Goal: Check status: Check status

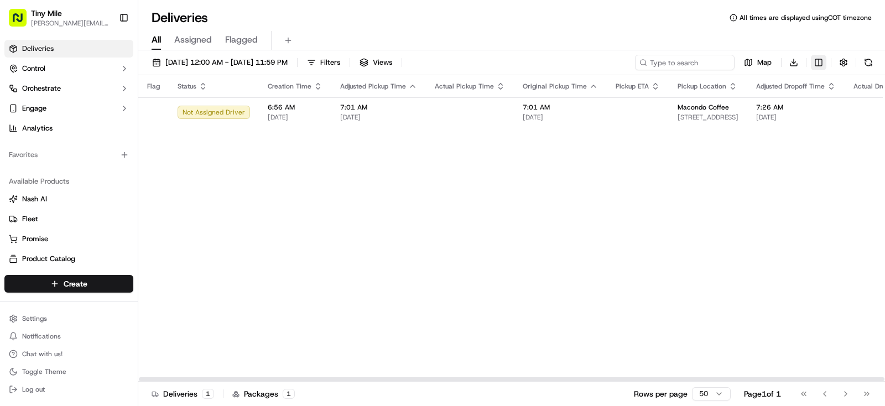
click at [822, 67] on html "Tiny Mile [PERSON_NAME][EMAIL_ADDRESS] Toggle Sidebar Deliveries Control Orches…" at bounding box center [442, 203] width 885 height 406
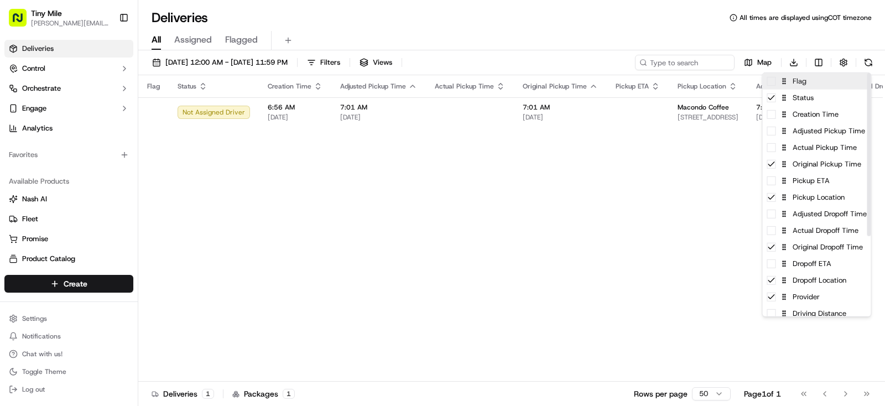
click at [770, 82] on span at bounding box center [771, 81] width 9 height 9
click at [771, 81] on icon at bounding box center [771, 81] width 9 height 9
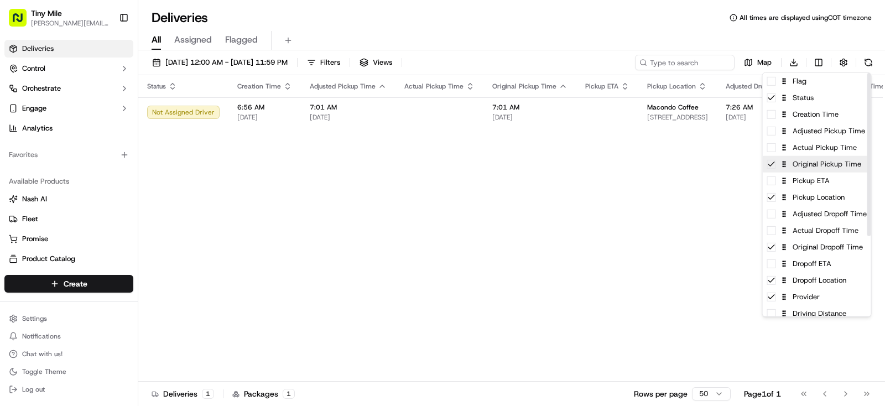
click at [768, 165] on icon at bounding box center [771, 164] width 9 height 9
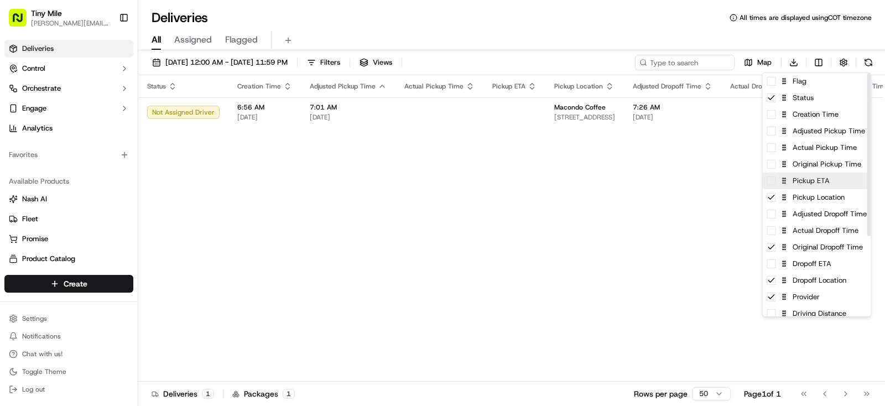
click at [773, 181] on span at bounding box center [771, 180] width 9 height 9
click at [772, 183] on icon at bounding box center [771, 180] width 9 height 9
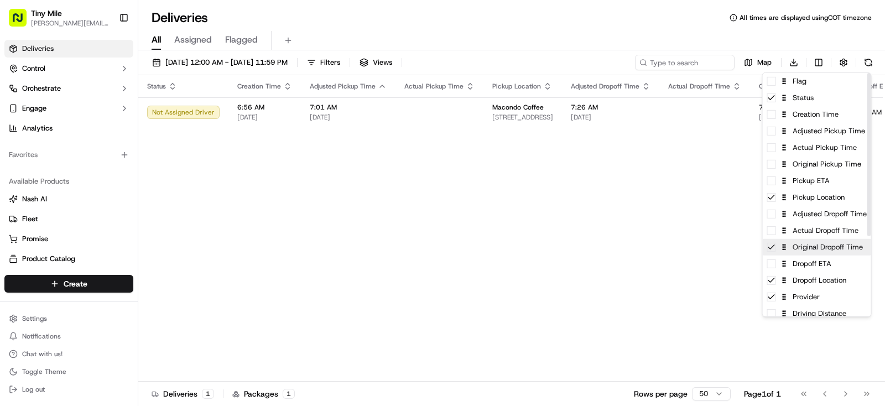
click at [771, 250] on icon at bounding box center [771, 247] width 9 height 9
click at [773, 266] on span at bounding box center [771, 263] width 9 height 9
click at [772, 267] on icon at bounding box center [771, 263] width 9 height 9
click at [671, 278] on html "Tiny Mile yenny@tinymile.ai Toggle Sidebar Deliveries Control Orchestrate Engag…" at bounding box center [442, 203] width 885 height 406
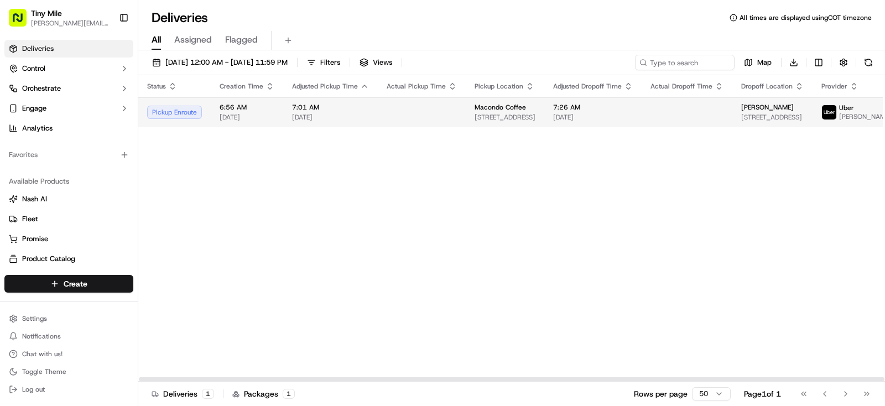
click at [681, 127] on td at bounding box center [686, 112] width 91 height 30
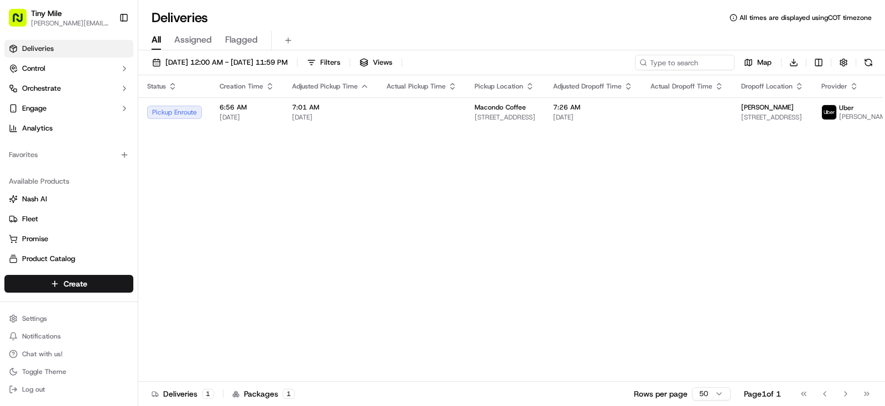
click at [353, 256] on body "Tiny Mile yenny@tinymile.ai Toggle Sidebar Deliveries Control Orchestrate Engag…" at bounding box center [442, 203] width 885 height 406
click at [280, 62] on span "09/18/2025 12:00 AM - 09/25/2025 11:59 PM" at bounding box center [226, 63] width 122 height 10
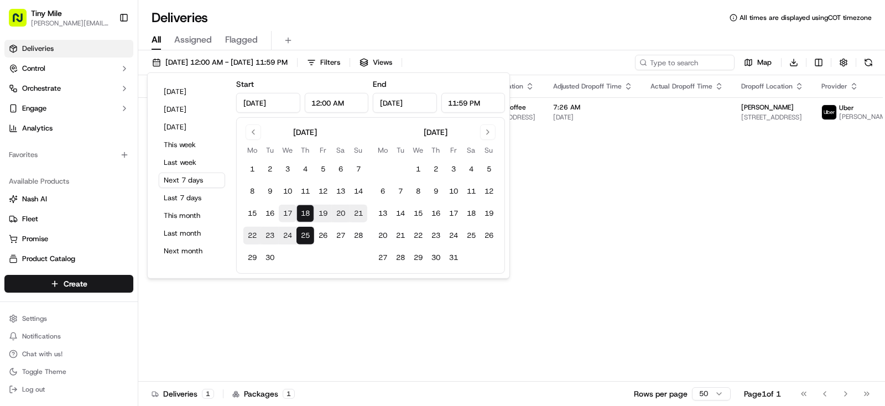
click at [285, 212] on button "17" at bounding box center [288, 214] width 18 height 18
type input "Sep 17, 2025"
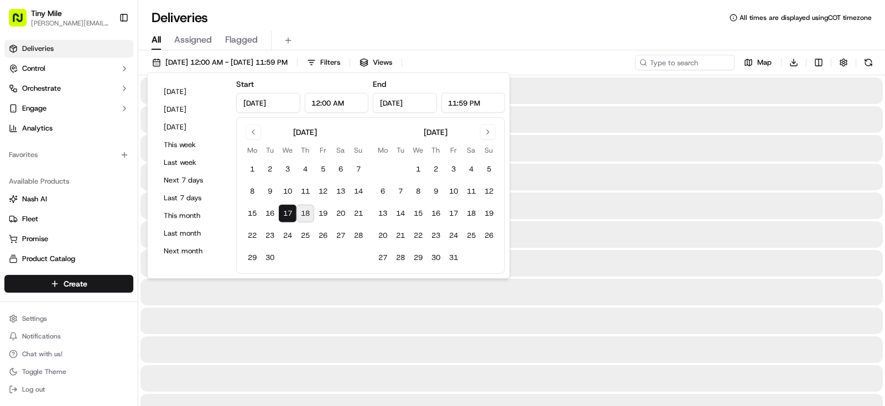
click at [500, 35] on div "All Assigned Flagged" at bounding box center [511, 40] width 746 height 19
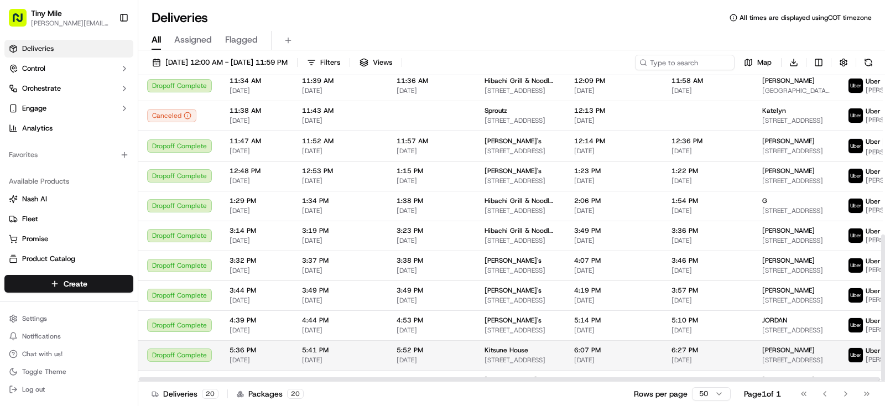
scroll to position [331, 0]
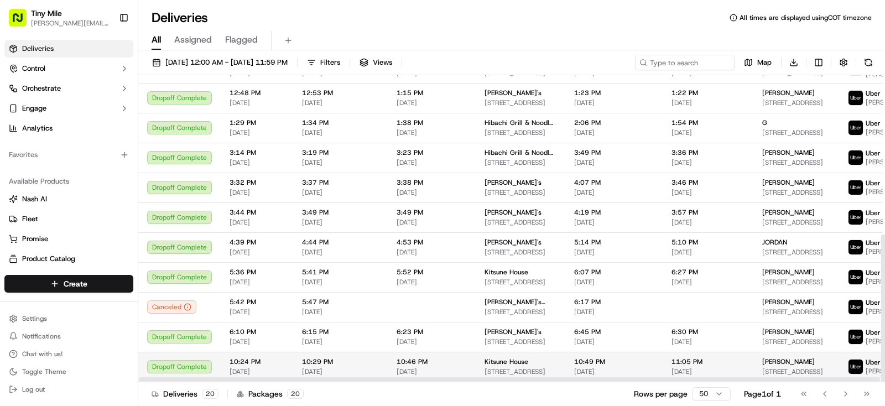
click at [762, 365] on span "Jennifer" at bounding box center [788, 361] width 53 height 9
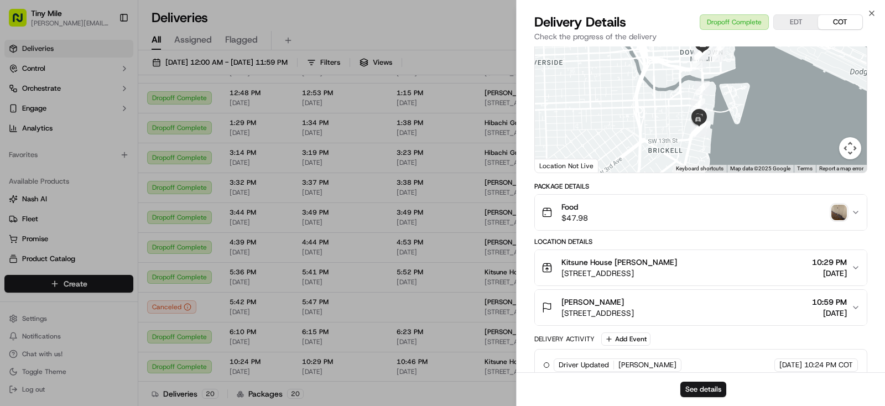
scroll to position [138, 0]
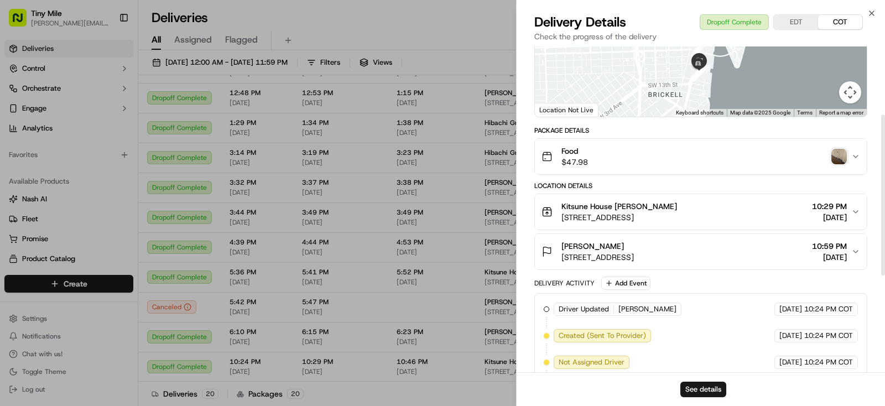
click at [836, 161] on img "button" at bounding box center [838, 156] width 15 height 15
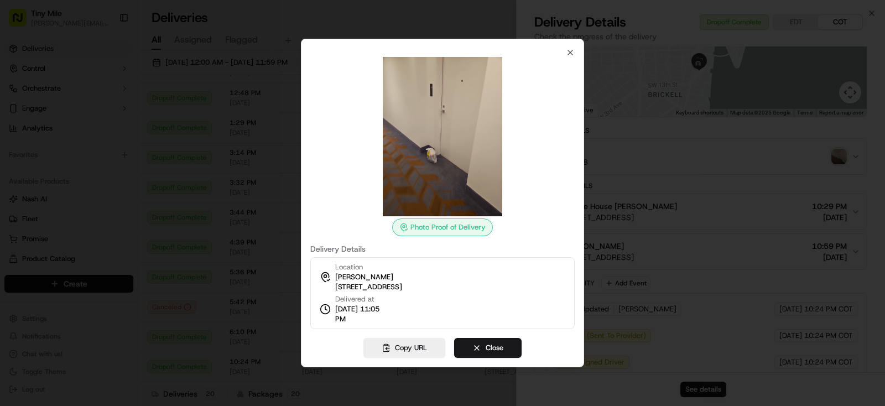
drag, startPoint x: 478, startPoint y: 346, endPoint x: 481, endPoint y: 115, distance: 231.1
click at [479, 346] on button "Close" at bounding box center [487, 348] width 67 height 20
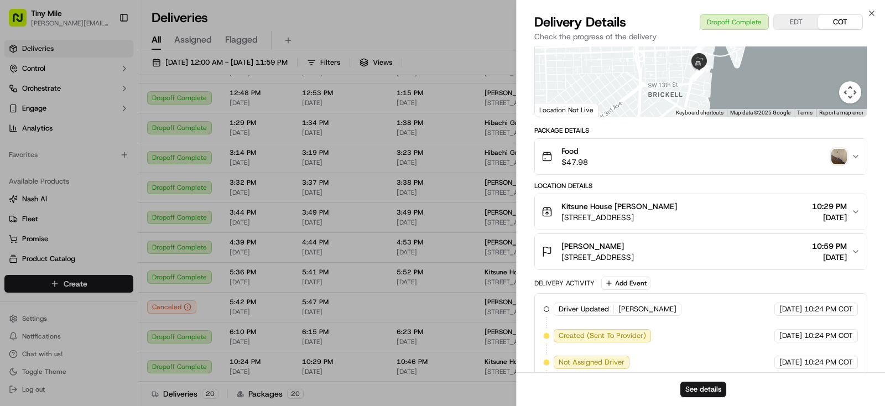
click at [367, 25] on body "Tiny Mile yenny@tinymile.ai Toggle Sidebar Deliveries Control Orchestrate Engag…" at bounding box center [442, 203] width 885 height 406
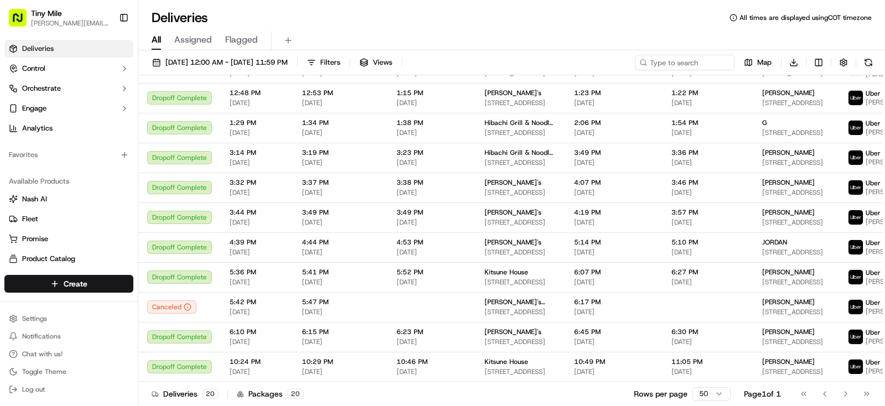
scroll to position [331, 0]
click at [322, 54] on div "09/17/2025 12:00 AM - 09/17/2025 11:59 PM Filters Views Map Download Status Cre…" at bounding box center [511, 229] width 746 height 358
click at [288, 61] on span "09/17/2025 12:00 AM - 09/17/2025 11:59 PM" at bounding box center [226, 63] width 122 height 10
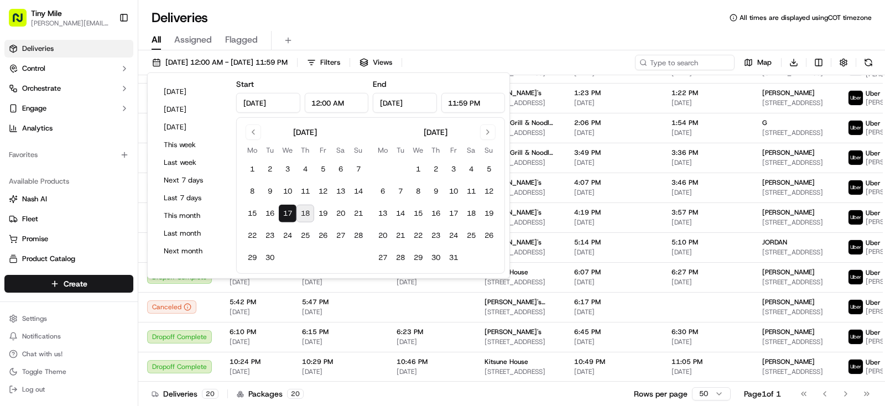
click at [306, 215] on button "18" at bounding box center [305, 214] width 18 height 18
type input "Sep 18, 2025"
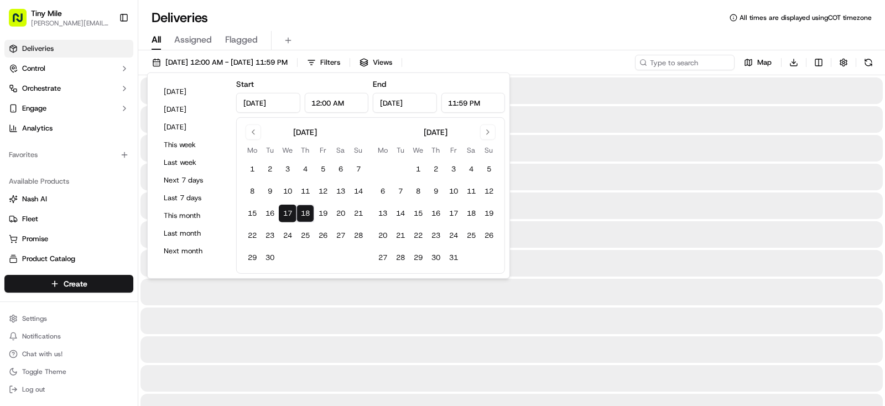
click at [303, 213] on button "18" at bounding box center [305, 214] width 18 height 18
type input "Sep 18, 2025"
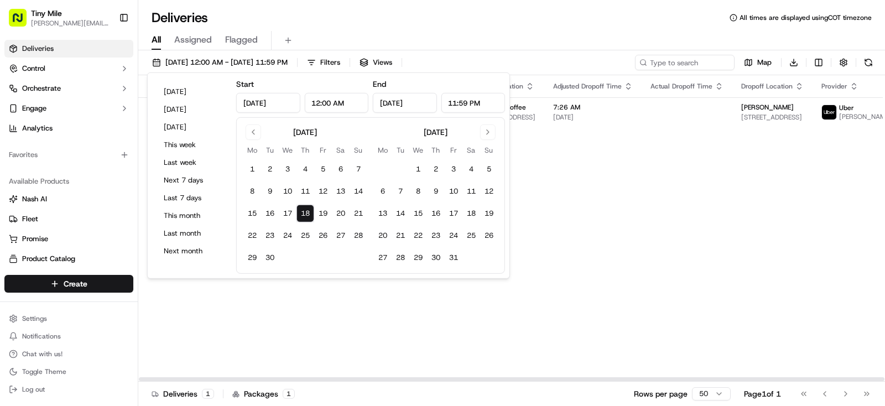
click at [645, 22] on div "Deliveries All times are displayed using COT timezone" at bounding box center [511, 18] width 746 height 18
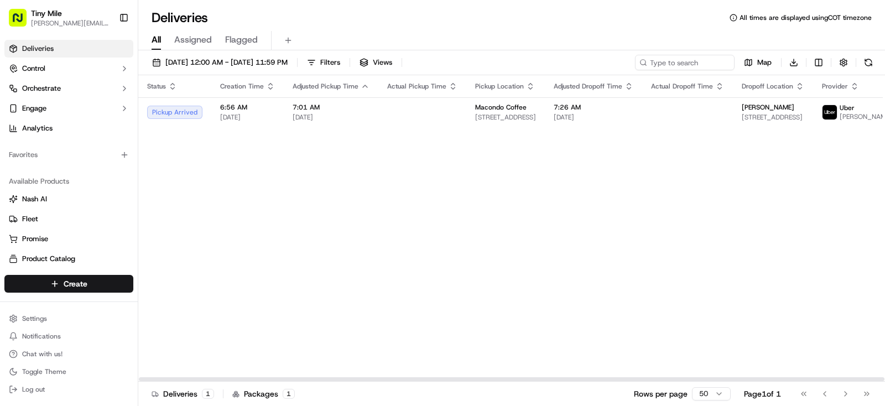
click at [577, 135] on div "Status Creation Time Adjusted Pickup Time Actual Pickup Time Pickup Location Ad…" at bounding box center [620, 228] width 965 height 306
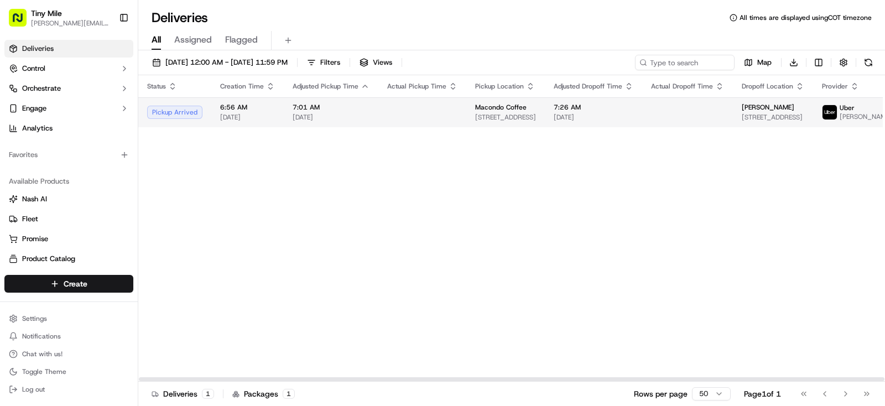
click at [582, 121] on span "[DATE]" at bounding box center [593, 117] width 80 height 9
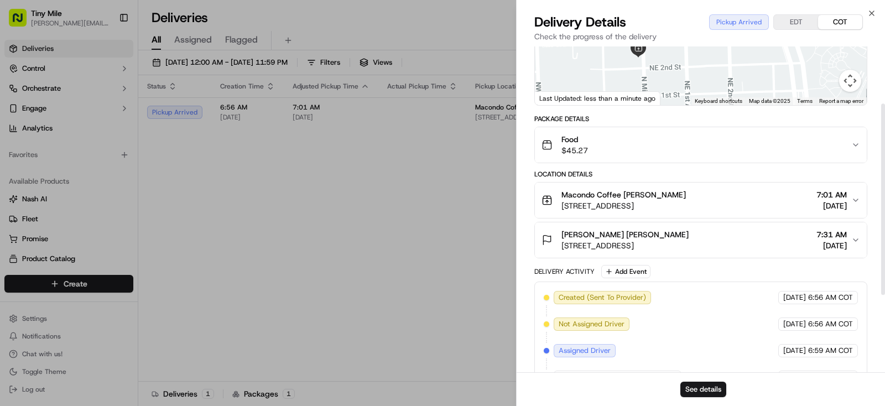
scroll to position [90, 0]
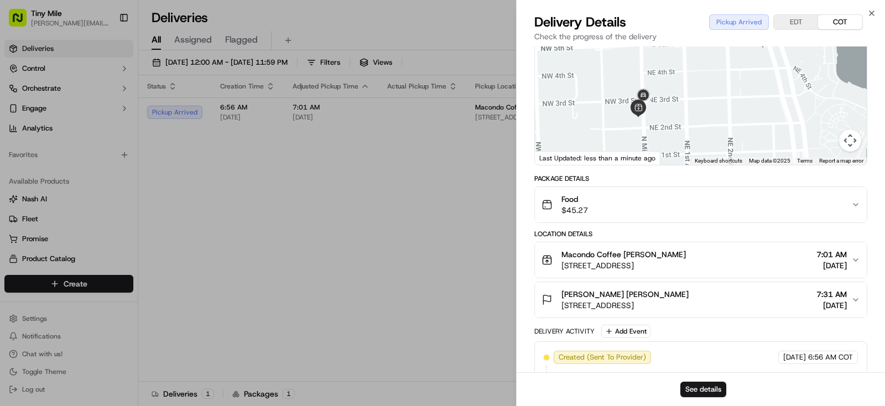
click at [842, 204] on div "Food $45.27" at bounding box center [696, 205] width 310 height 22
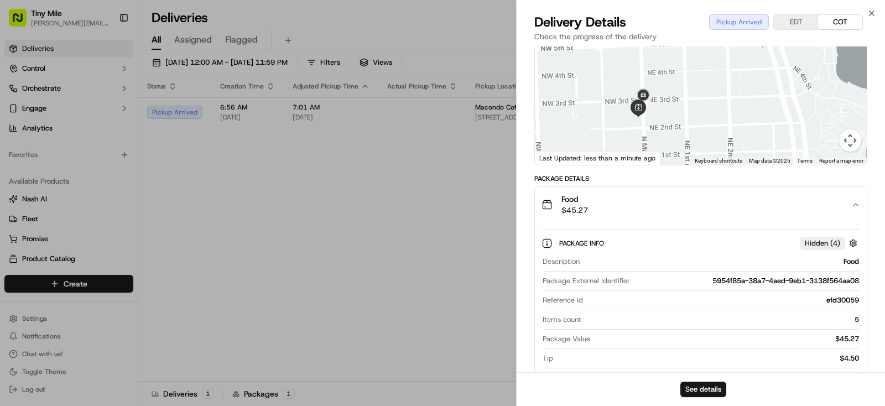
click at [841, 203] on div "Food $45.27" at bounding box center [696, 205] width 310 height 22
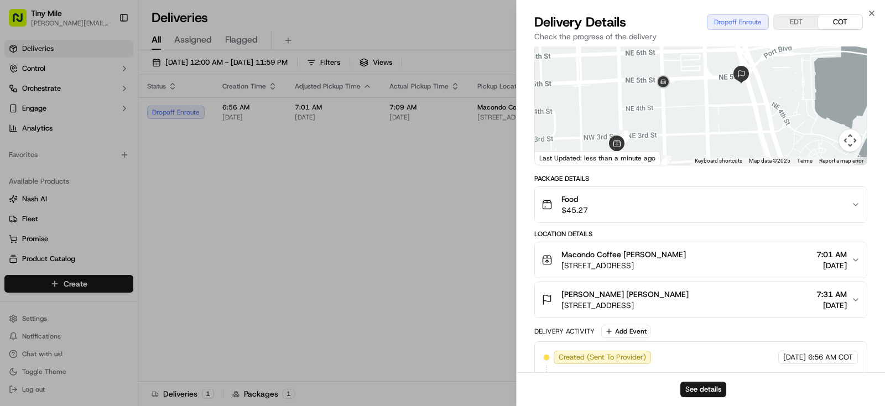
drag, startPoint x: 640, startPoint y: 134, endPoint x: 622, endPoint y: 165, distance: 35.5
click at [622, 165] on div "← Move left → Move right ↑ Move up ↓ Move down + Zoom in - Zoom out Home Jump l…" at bounding box center [701, 82] width 332 height 165
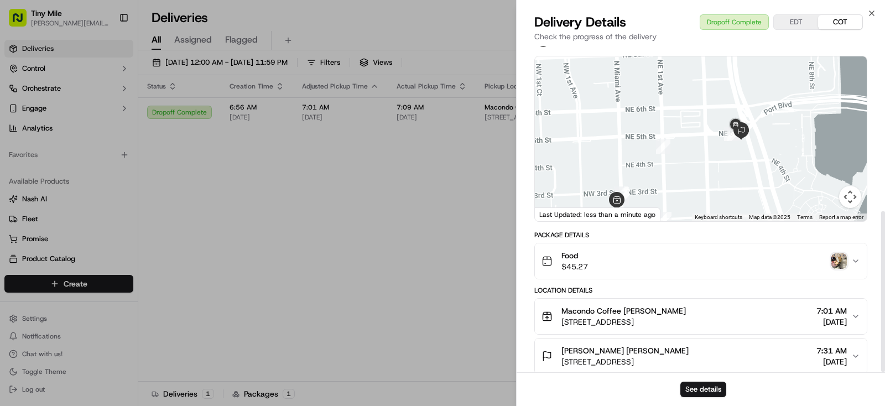
scroll to position [0, 0]
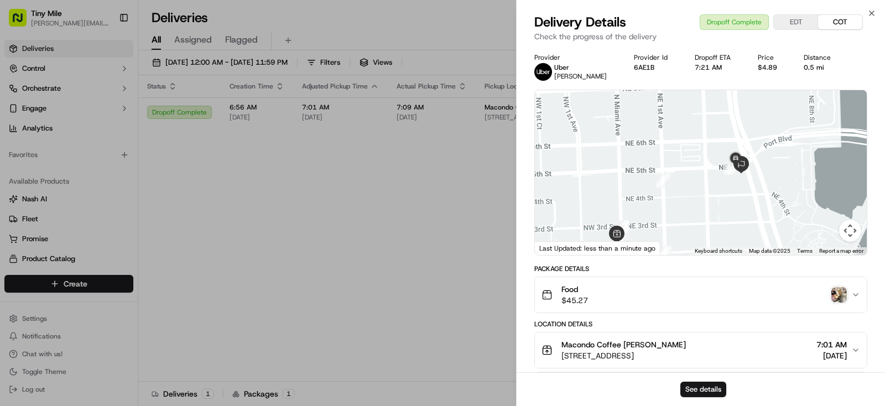
click at [837, 296] on img "button" at bounding box center [838, 294] width 15 height 15
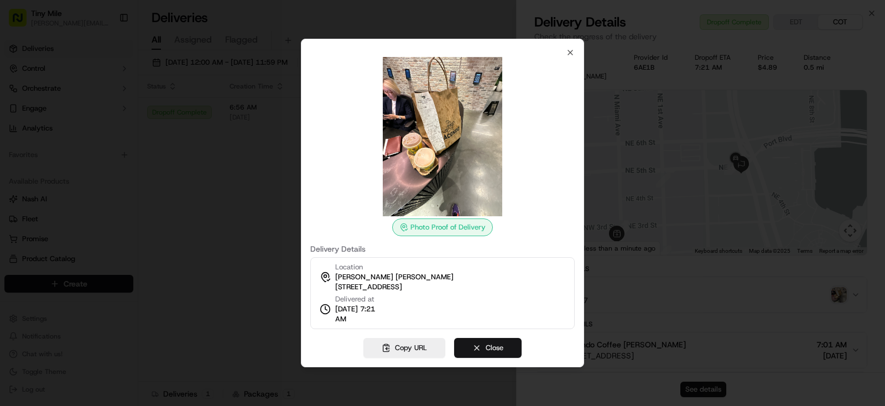
drag, startPoint x: 502, startPoint y: 344, endPoint x: 690, endPoint y: 394, distance: 194.9
click at [503, 344] on button "Close" at bounding box center [487, 348] width 67 height 20
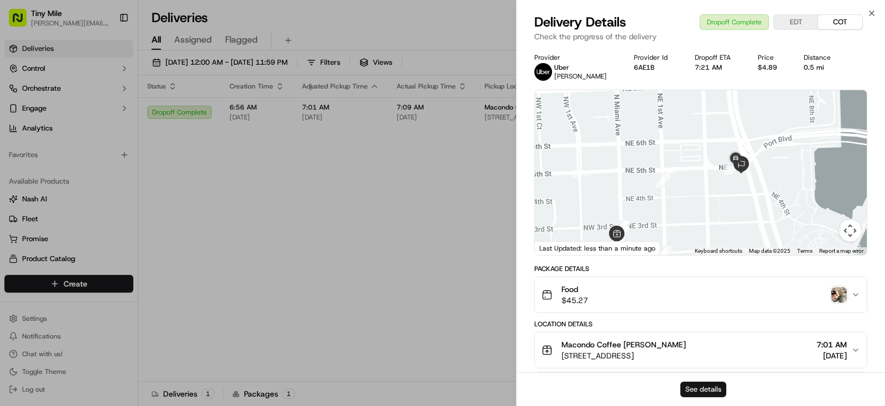
click at [697, 391] on button "See details" at bounding box center [703, 389] width 46 height 15
